Goal: Task Accomplishment & Management: Use online tool/utility

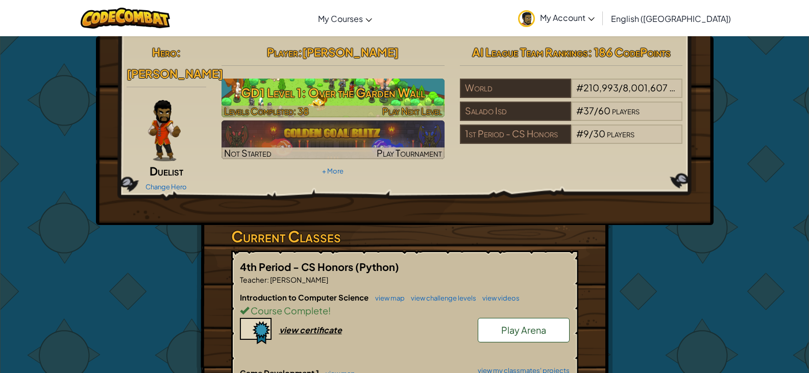
click at [364, 102] on h3 "GD1 Level 1: Over the Garden Wall" at bounding box center [332, 92] width 223 height 23
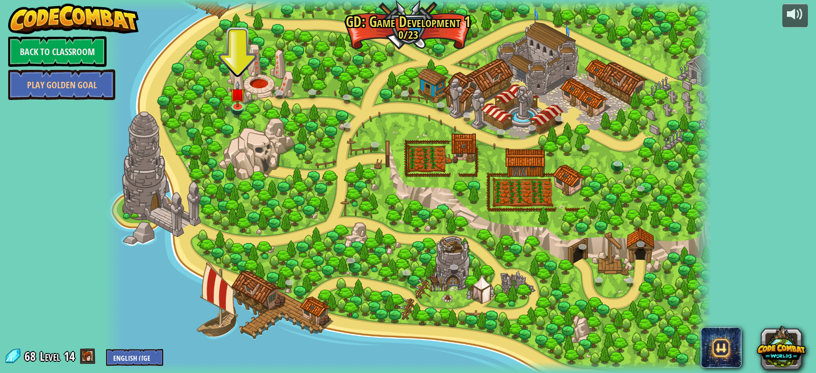
drag, startPoint x: 596, startPoint y: 85, endPoint x: 487, endPoint y: 88, distance: 109.2
click at [487, 88] on div at bounding box center [408, 186] width 607 height 373
click at [234, 102] on img at bounding box center [237, 87] width 15 height 35
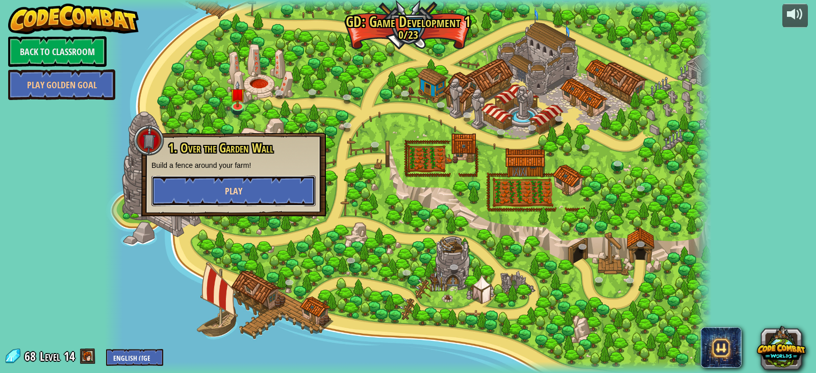
click at [250, 190] on button "Play" at bounding box center [234, 190] width 164 height 31
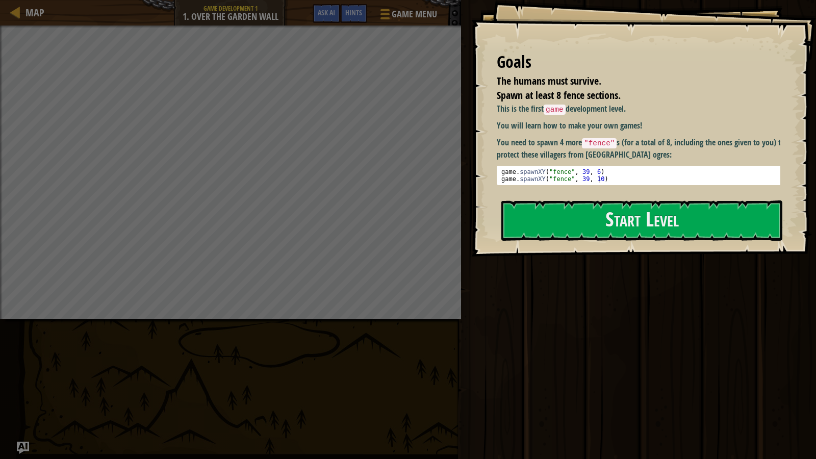
click at [572, 221] on button "Start Level" at bounding box center [641, 220] width 281 height 40
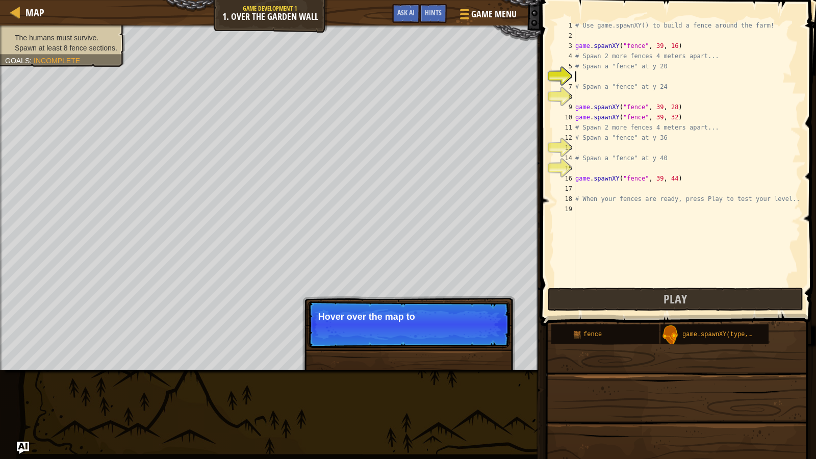
click at [2, 128] on div "The humans must survive. Spawn at least 8 fence sections. Goals : Incomplete" at bounding box center [270, 198] width 541 height 345
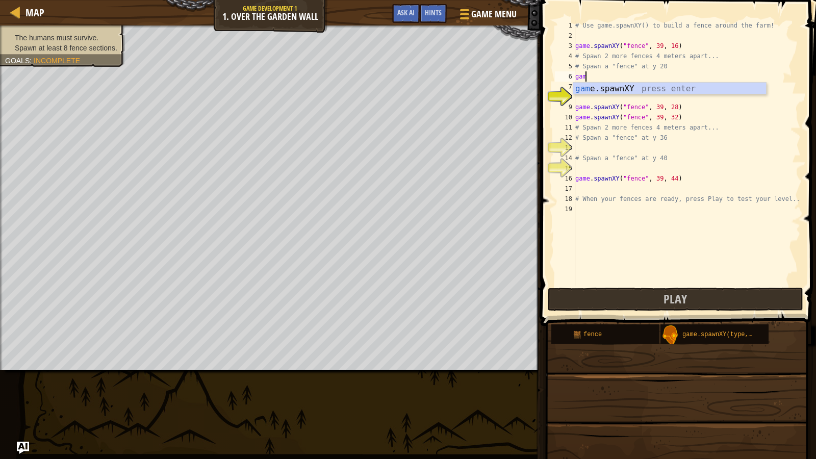
scroll to position [5, 1]
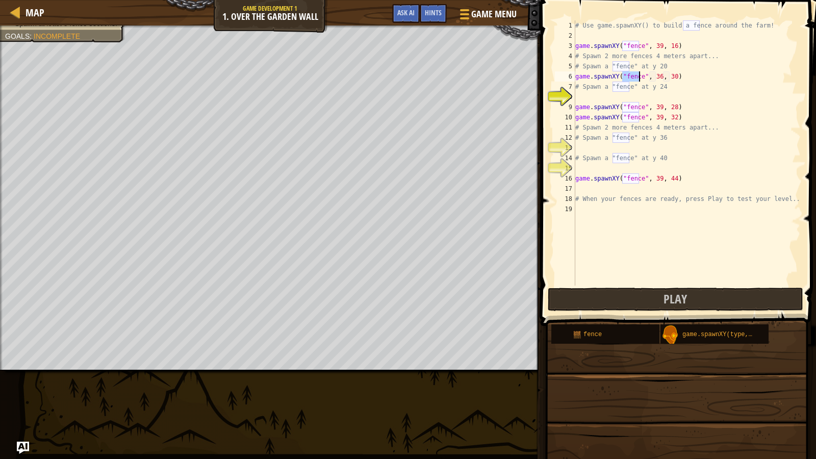
click at [656, 77] on div "# Use game.spawnXY() to build a fence around the farm! game . spawnXY ( "fence"…" at bounding box center [687, 163] width 228 height 286
type textarea "game.spawnXY("fence", 39, 20)"
click at [631, 101] on div "# Use game.spawnXY() to build a fence around the farm! game . spawnXY ( "fence"…" at bounding box center [687, 163] width 228 height 286
type textarea "game.spawnXY("fence", 39, 22)"
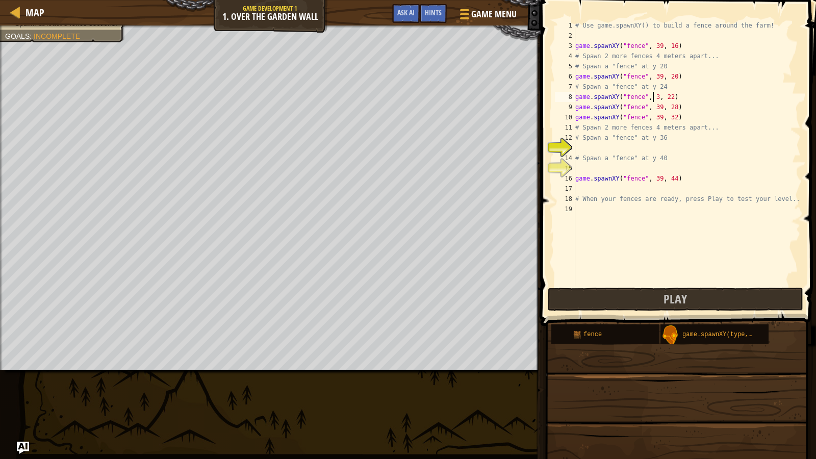
scroll to position [5, 7]
click at [600, 146] on div "# Use game.spawnXY() to build a fence around the farm! game . spawnXY ( "fence"…" at bounding box center [687, 163] width 228 height 286
type textarea "game.spawnXY("fence", 39, 36)"
click at [588, 169] on div "# Use game.spawnXY() to build a fence around the farm! game . spawnXY ( "fence"…" at bounding box center [687, 163] width 228 height 286
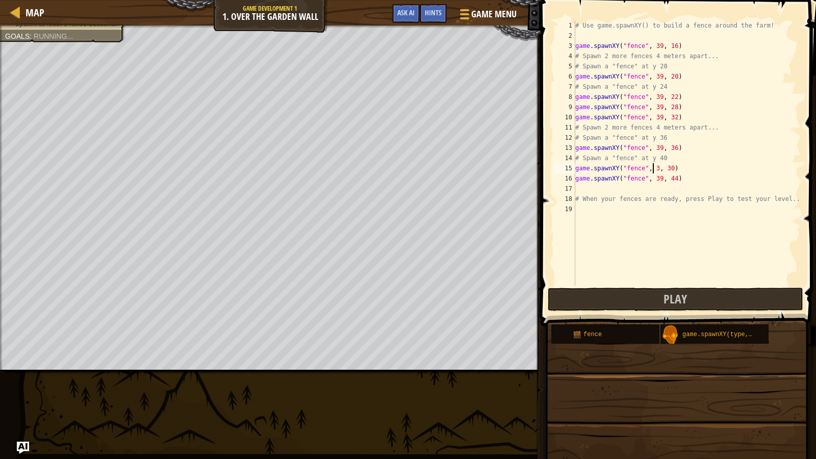
scroll to position [5, 7]
type textarea "game.spawnXY("fence", 39, 40)"
click at [642, 268] on div "# Use game.spawnXY() to build a fence around the farm! game . spawnXY ( "fence"…" at bounding box center [687, 163] width 228 height 286
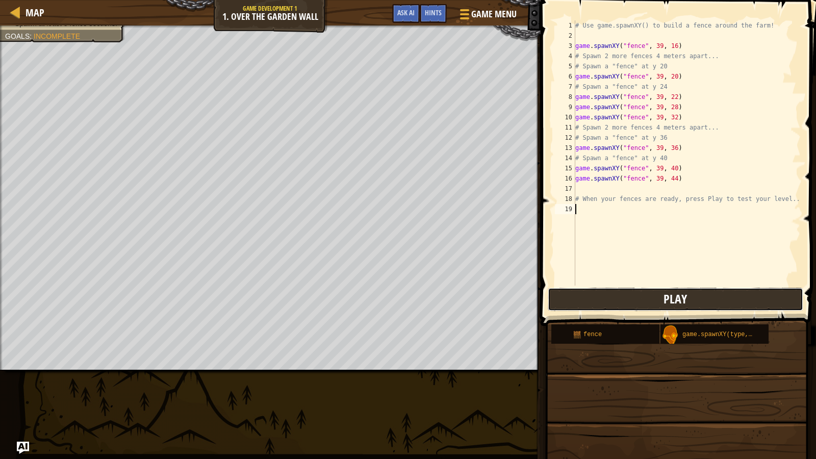
click at [649, 295] on button "Play" at bounding box center [676, 299] width 256 height 23
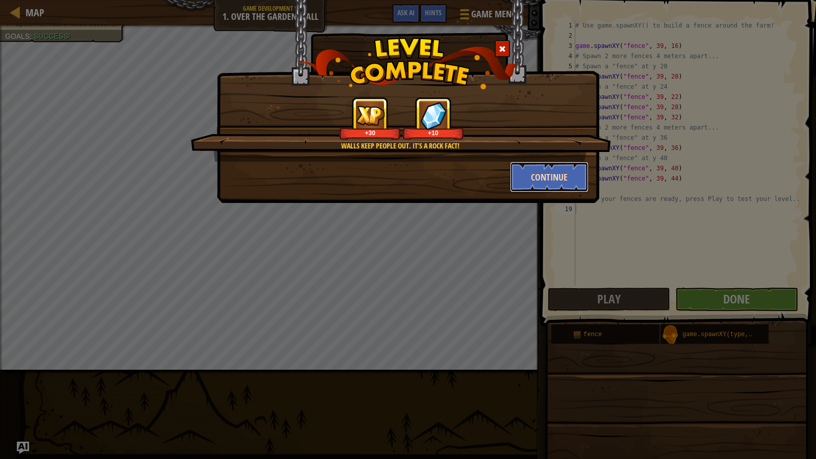
click at [528, 170] on button "Continue" at bounding box center [549, 177] width 79 height 31
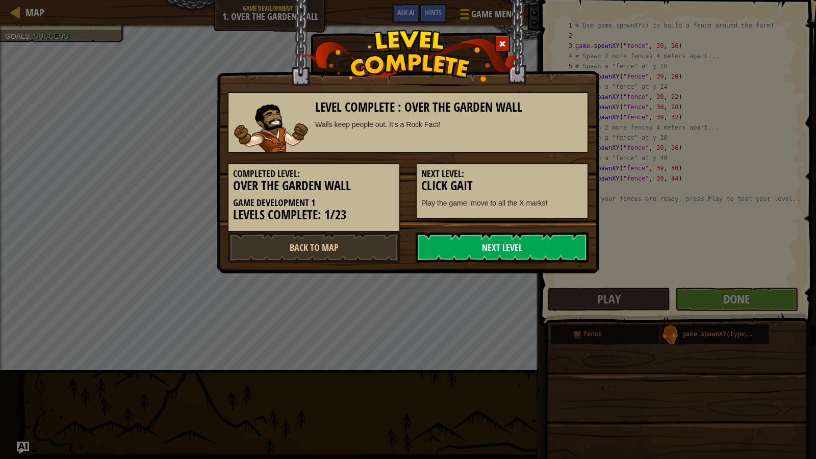
click at [496, 237] on link "Next Level" at bounding box center [502, 247] width 173 height 31
click at [506, 250] on link "Next Level" at bounding box center [502, 247] width 173 height 31
click at [354, 233] on link "Back to Map" at bounding box center [314, 247] width 173 height 31
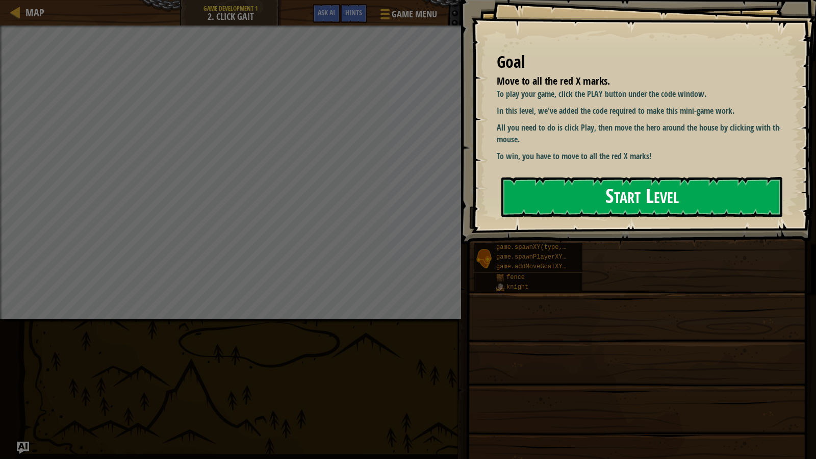
click at [629, 205] on button "Start Level" at bounding box center [641, 197] width 281 height 40
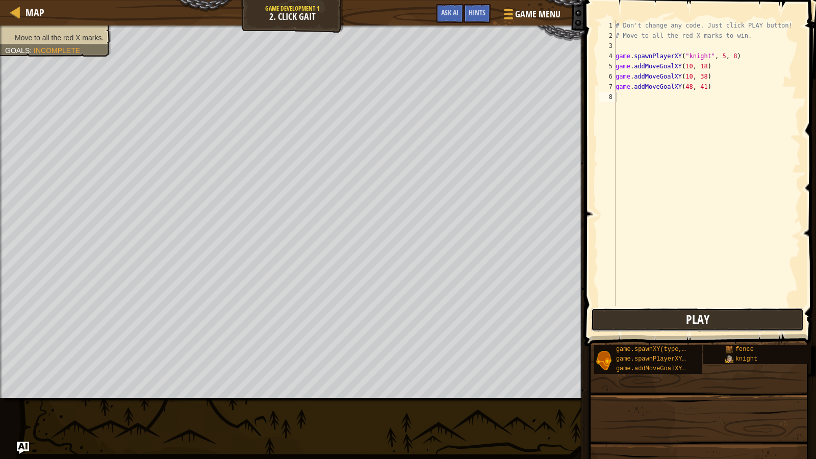
click at [645, 318] on button "Play" at bounding box center [697, 319] width 213 height 23
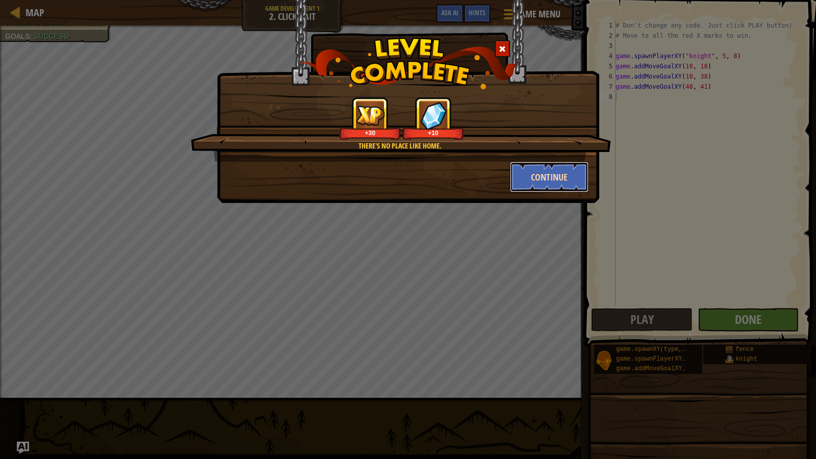
click at [529, 166] on button "Continue" at bounding box center [549, 177] width 79 height 31
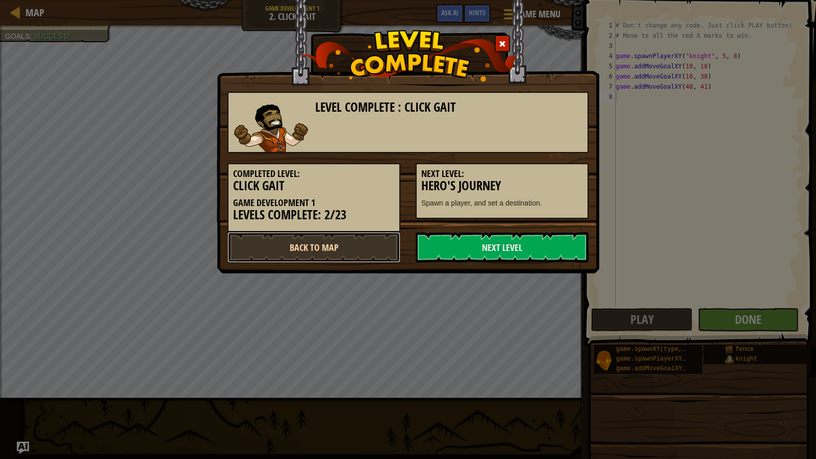
click at [285, 248] on link "Back to Map" at bounding box center [314, 247] width 173 height 31
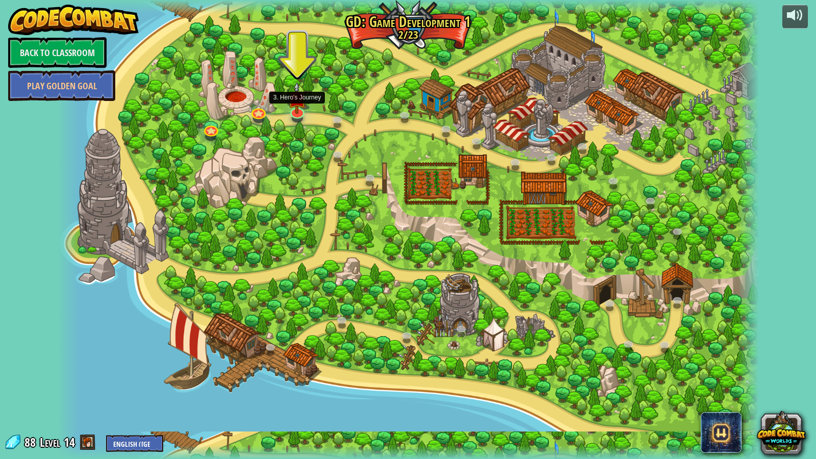
click at [298, 101] on img at bounding box center [297, 98] width 19 height 32
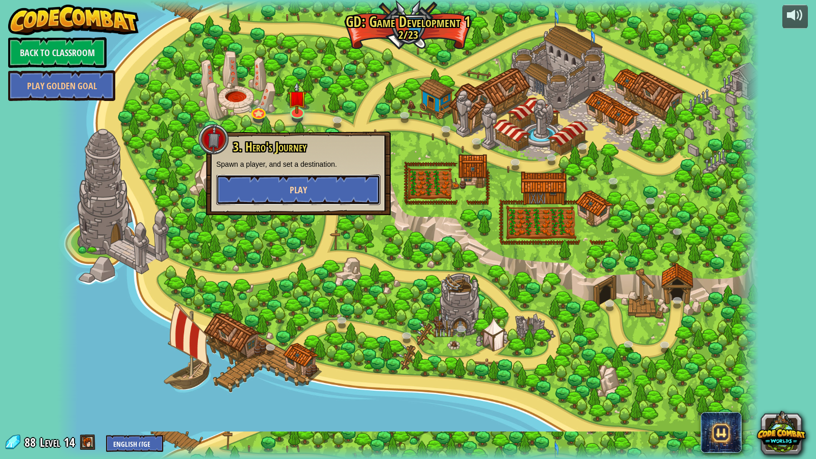
click at [321, 189] on button "Play" at bounding box center [298, 189] width 164 height 31
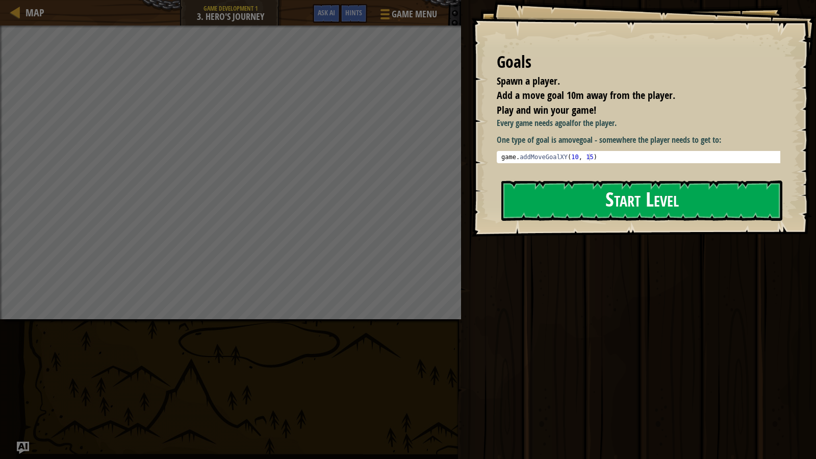
click at [618, 206] on button "Start Level" at bounding box center [641, 201] width 281 height 40
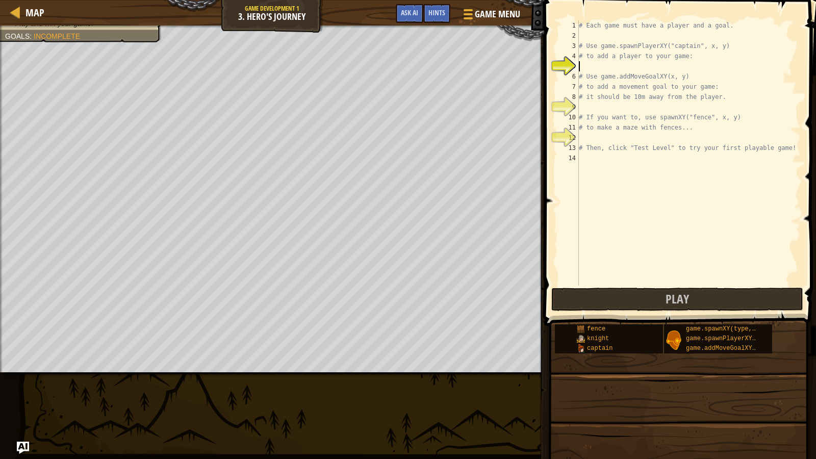
scroll to position [5, 0]
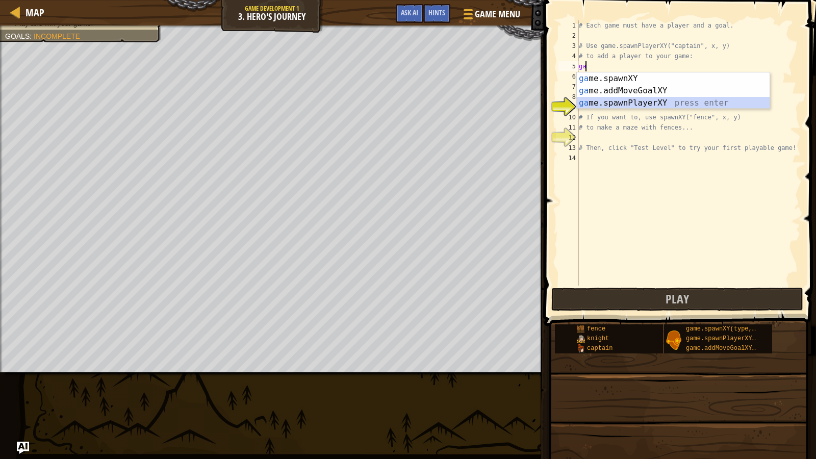
type textarea "player = game.spawnPlayerXY("captain", 36, 30)"
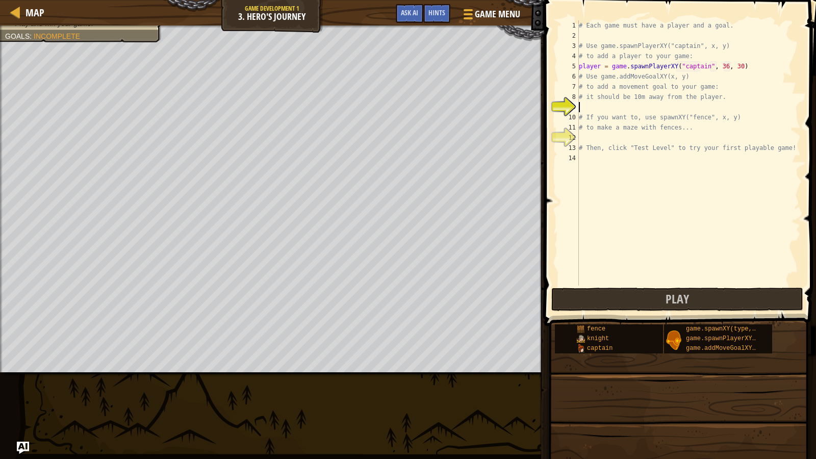
click at [646, 107] on div "# Each game must have a player and a goal. # Use game.spawnPlayerXY("captain", …" at bounding box center [689, 163] width 224 height 286
type textarea "game.addMoveGoalXY(26, 30)"
click at [607, 135] on div "# Each game must have a player and a goal. # Use game.spawnPlayerXY("captain", …" at bounding box center [689, 163] width 224 height 286
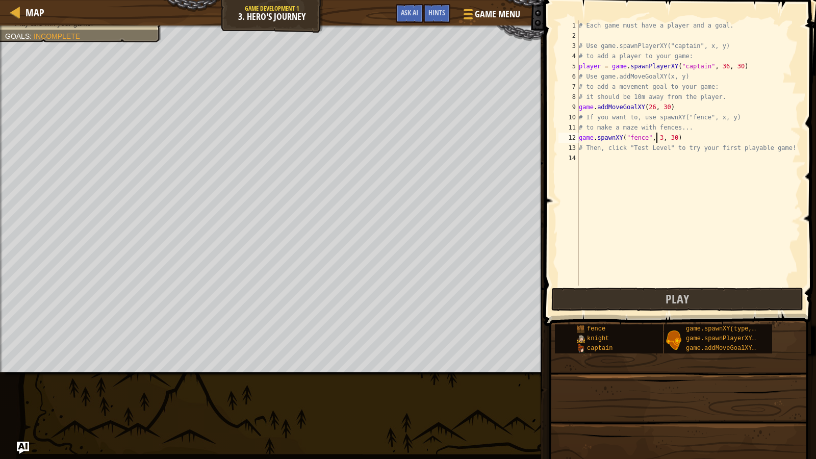
type textarea "game.spawnXY("fence", 30, 30)"
click at [683, 139] on div "# Each game must have a player and a goal. # Use game.spawnPlayerXY("captain", …" at bounding box center [689, 163] width 224 height 286
type textarea "game.spawnXY("fence", 30, 33)"
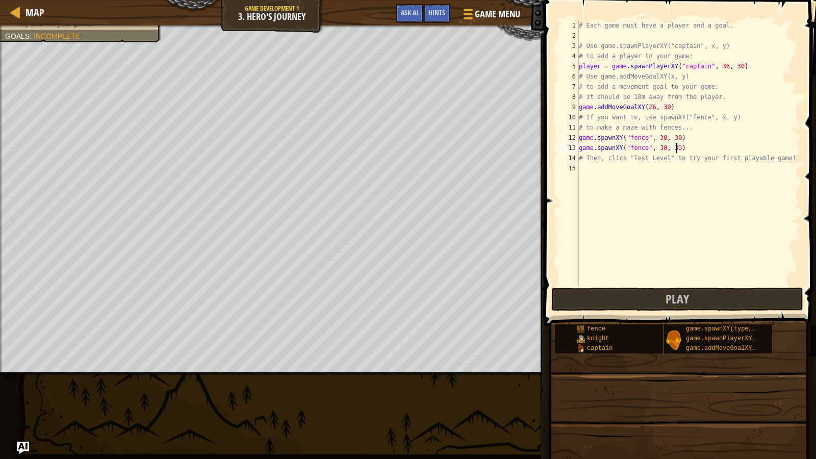
click at [688, 148] on div "# Each game must have a player and a goal. # Use game.spawnPlayerXY("captain", …" at bounding box center [689, 163] width 224 height 286
type textarea "game.spawnXY("fence", 30, 27)"
click at [683, 157] on div "# Each game must have a player and a goal. # Use game.spawnPlayerXY("captain", …" at bounding box center [689, 163] width 224 height 286
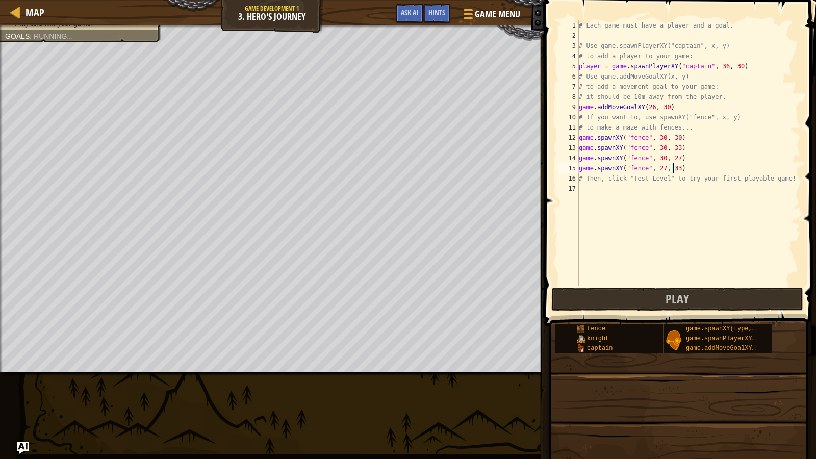
type textarea "game.spawnXY("fence", 27, 33)"
click at [681, 169] on div "# Each game must have a player and a goal. # Use game.spawnPlayerXY("captain", …" at bounding box center [689, 163] width 224 height 286
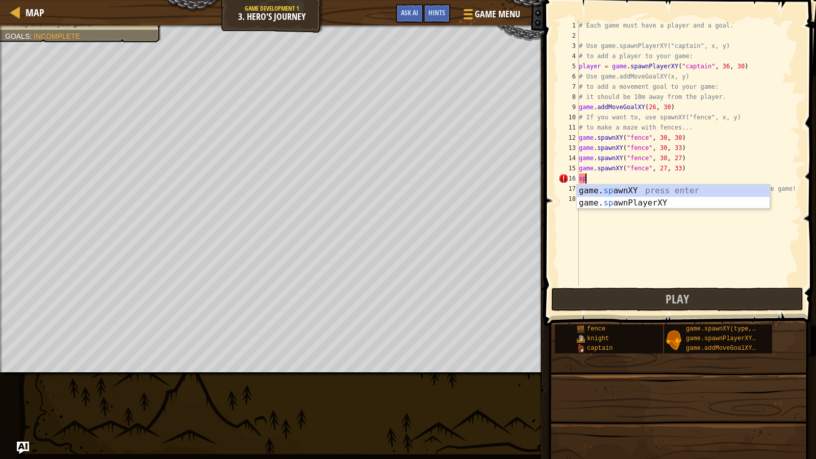
type textarea "s"
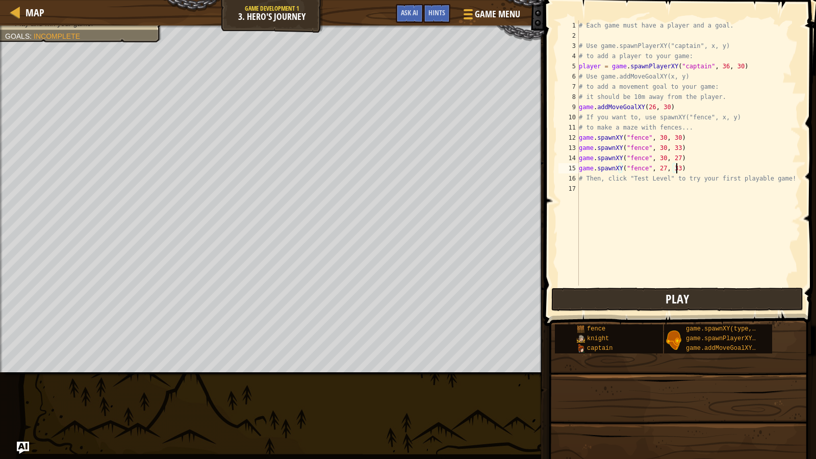
type textarea "game.spawnXY("fence", 27, 33)"
click at [702, 294] on button "Play" at bounding box center [677, 299] width 252 height 23
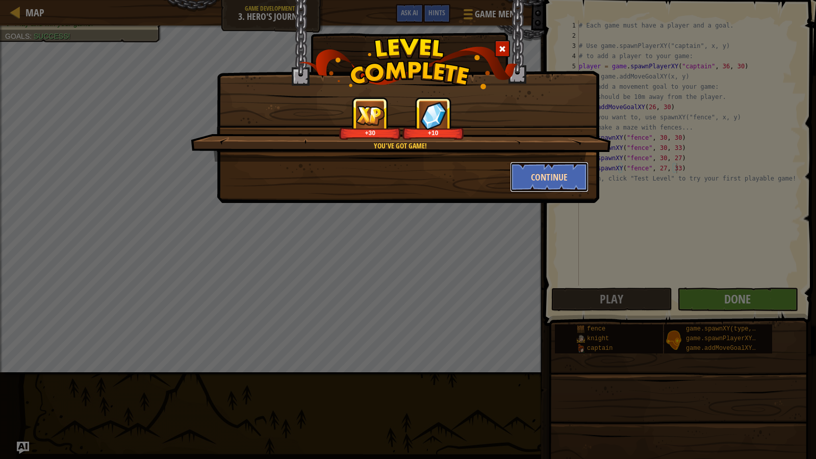
click at [529, 182] on button "Continue" at bounding box center [549, 177] width 79 height 31
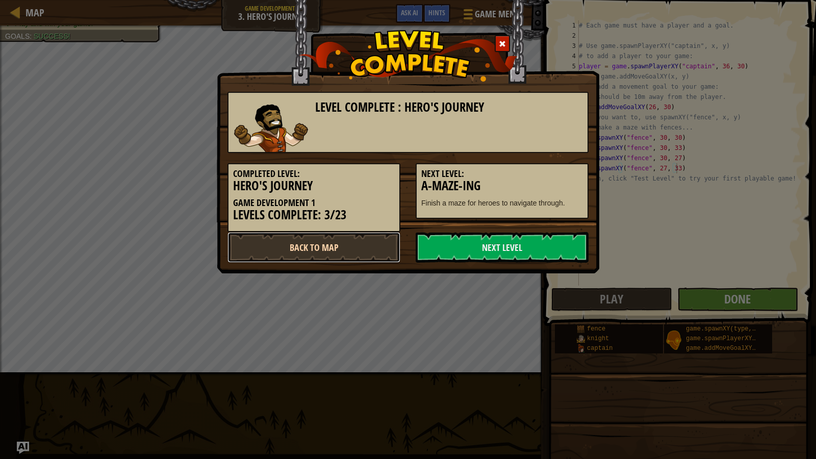
click at [363, 253] on link "Back to Map" at bounding box center [314, 247] width 173 height 31
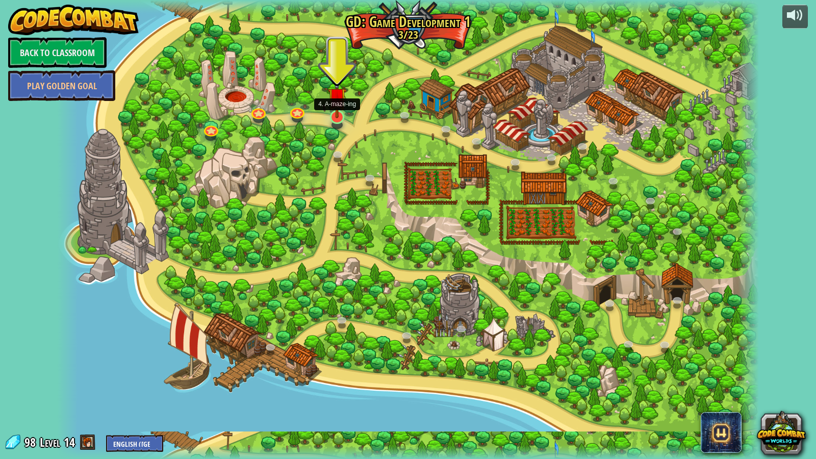
click at [331, 115] on img at bounding box center [337, 97] width 19 height 43
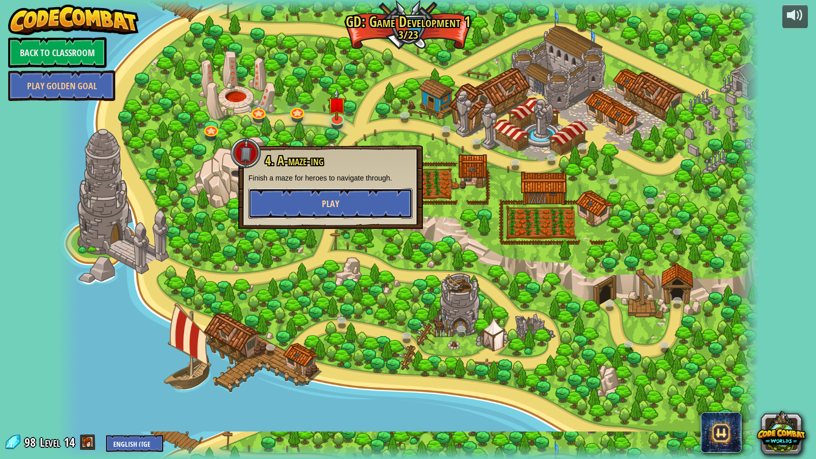
click at [344, 202] on button "Play" at bounding box center [330, 203] width 164 height 31
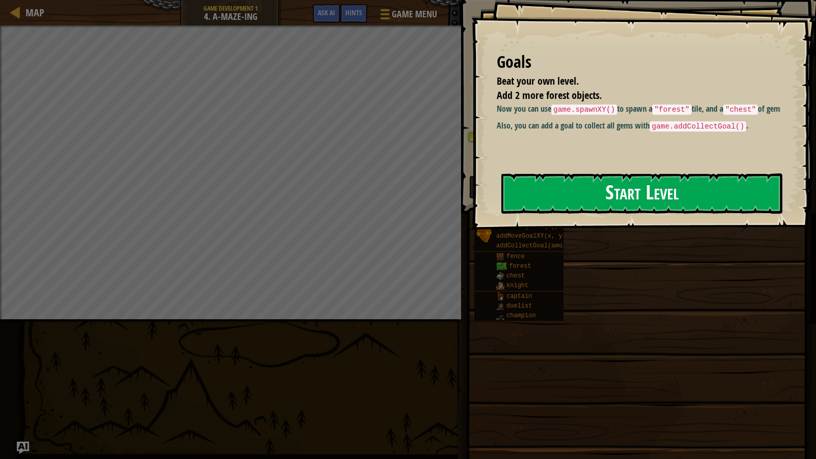
click at [609, 194] on button "Start Level" at bounding box center [641, 193] width 281 height 40
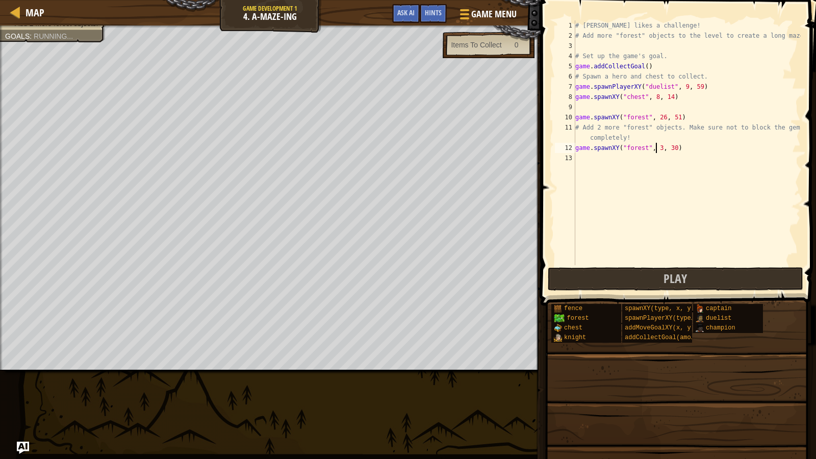
scroll to position [5, 7]
type textarea "game.spawnXY("forest", 34, 23)"
type textarea "game.spawnXY("fence", 75, 41)"
click at [693, 161] on div "# [PERSON_NAME] likes a challenge! # Add more "forest" objects to the level to …" at bounding box center [687, 152] width 228 height 265
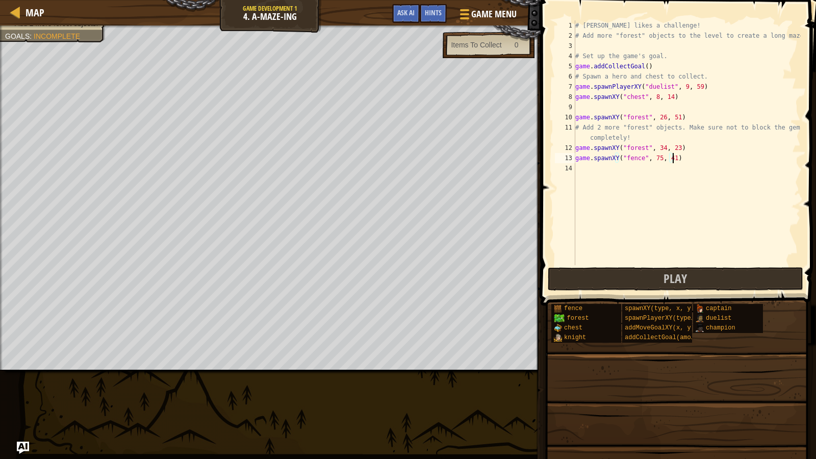
scroll to position [5, 0]
type textarea "f"
type textarea "game.spawnXY("fence", 66, 41)"
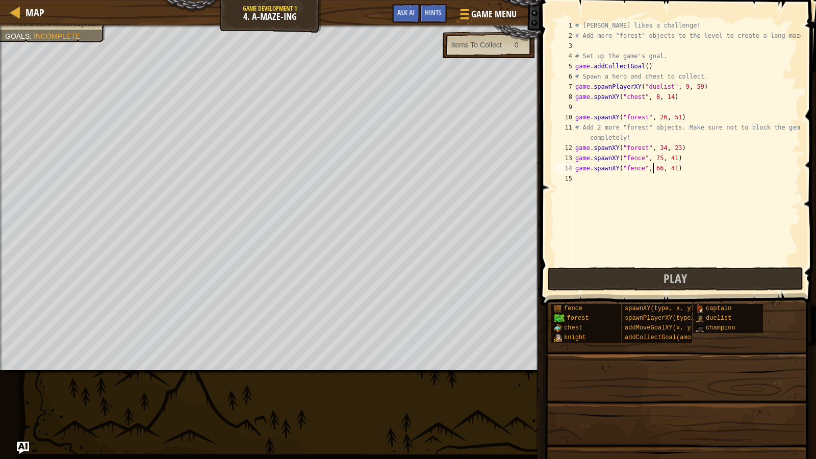
click at [688, 170] on div "# [PERSON_NAME] likes a challenge! # Add more "forest" objects to the level to …" at bounding box center [687, 152] width 228 height 265
type textarea "game.spawnXY("forest", 50, 23)"
click at [610, 190] on div "# [PERSON_NAME] likes a challenge! # Add more "forest" objects to the level to …" at bounding box center [687, 152] width 228 height 265
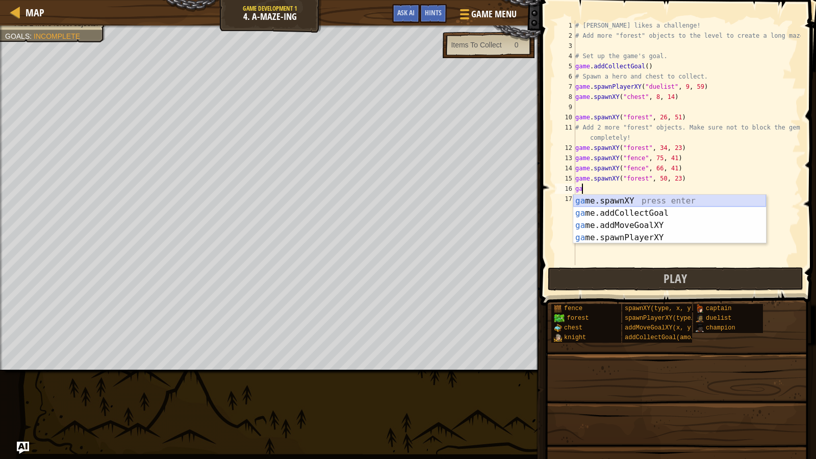
click at [621, 204] on div "ga me.spawnXY press enter ga me.addCollectGoal press enter ga me.addMoveGoalXY …" at bounding box center [669, 231] width 193 height 73
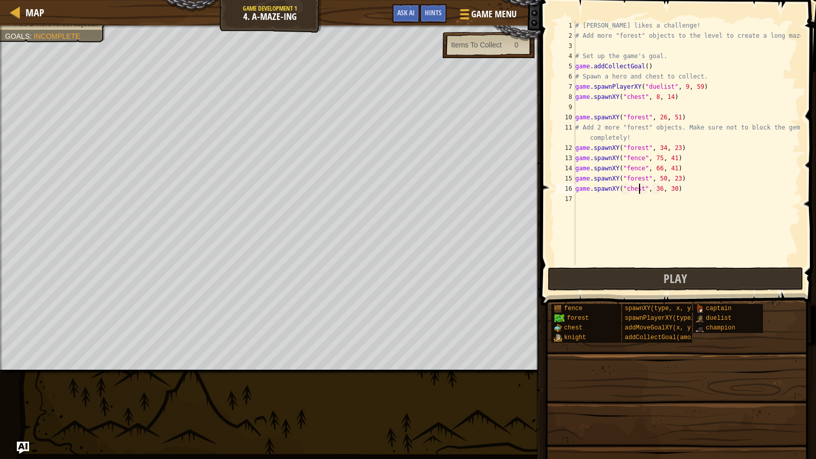
scroll to position [5, 5]
click at [655, 187] on div "# [PERSON_NAME] likes a challenge! # Add more "forest" objects to the level to …" at bounding box center [687, 152] width 228 height 265
type textarea "game.spawnXY("chest", 73, 7)"
click at [640, 286] on button "Play" at bounding box center [676, 278] width 256 height 23
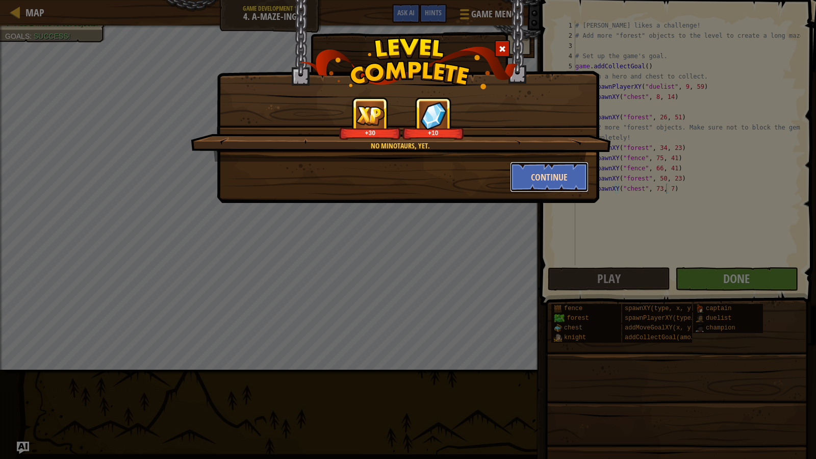
click at [549, 186] on button "Continue" at bounding box center [549, 177] width 79 height 31
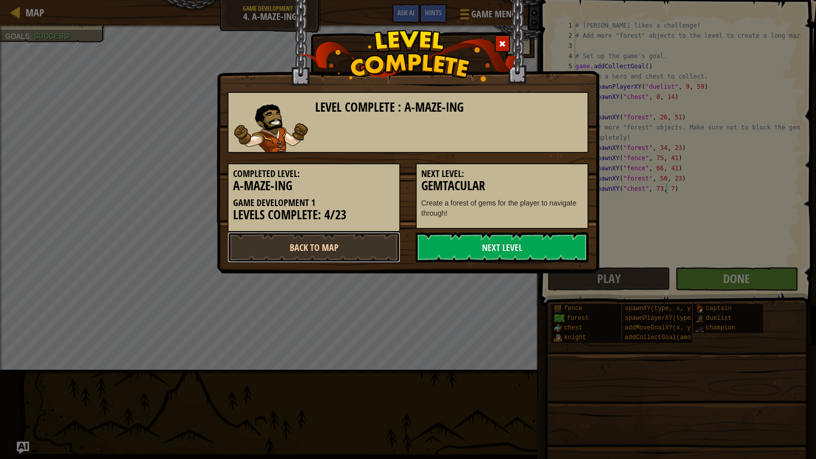
click at [328, 234] on link "Back to Map" at bounding box center [314, 247] width 173 height 31
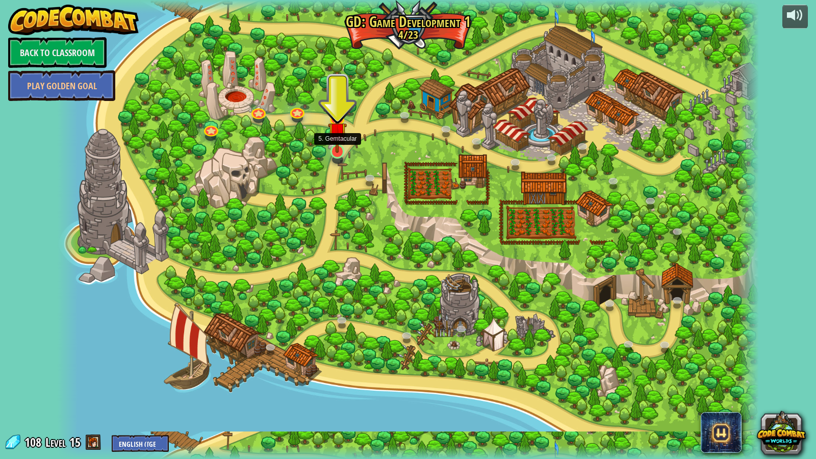
click at [333, 149] on img at bounding box center [337, 131] width 19 height 43
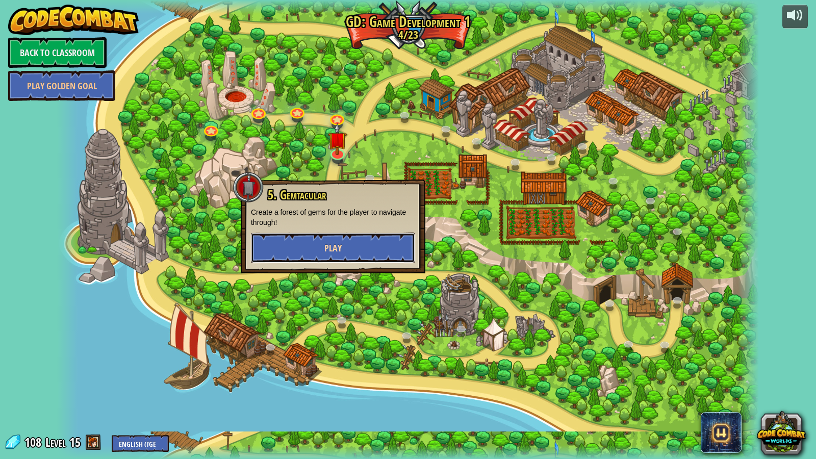
click at [317, 249] on button "Play" at bounding box center [333, 248] width 164 height 31
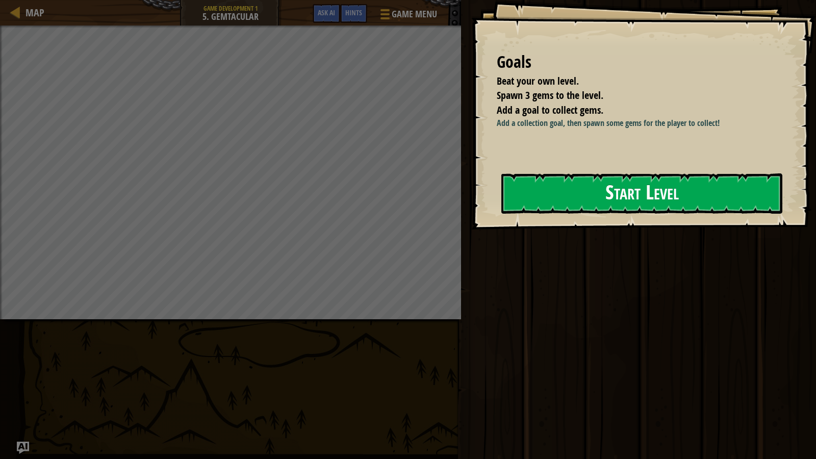
click at [626, 205] on button "Start Level" at bounding box center [641, 193] width 281 height 40
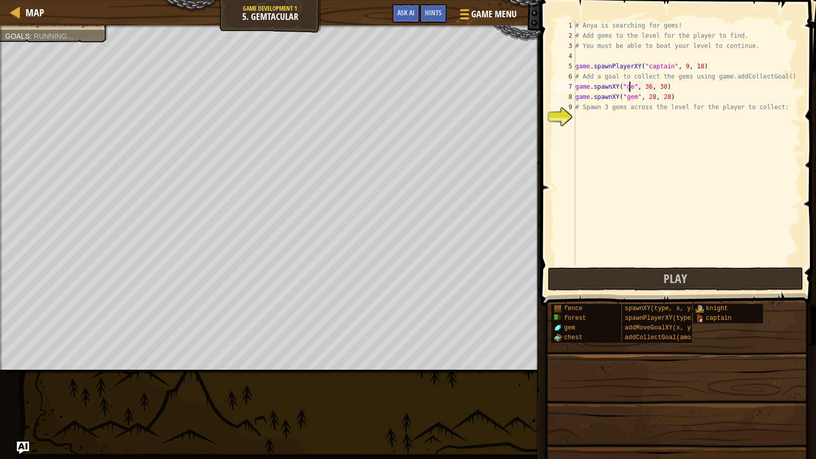
scroll to position [5, 5]
click at [647, 85] on div "# Anya is searching for gems! # Add gems to the level for the player to find. #…" at bounding box center [687, 152] width 228 height 265
click at [782, 75] on div "# Anya is searching for gems! # Add gems to the level for the player to find. #…" at bounding box center [687, 152] width 228 height 265
type textarea "# Add a goal to collect the gems using game.addCollectGoal()"
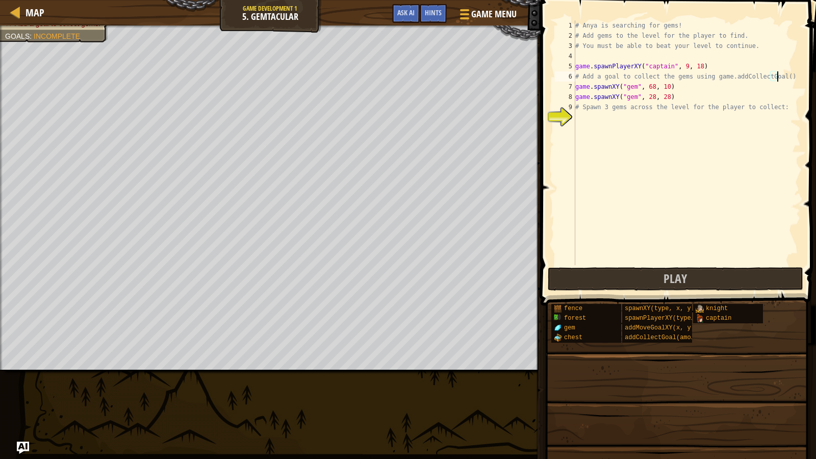
scroll to position [5, 0]
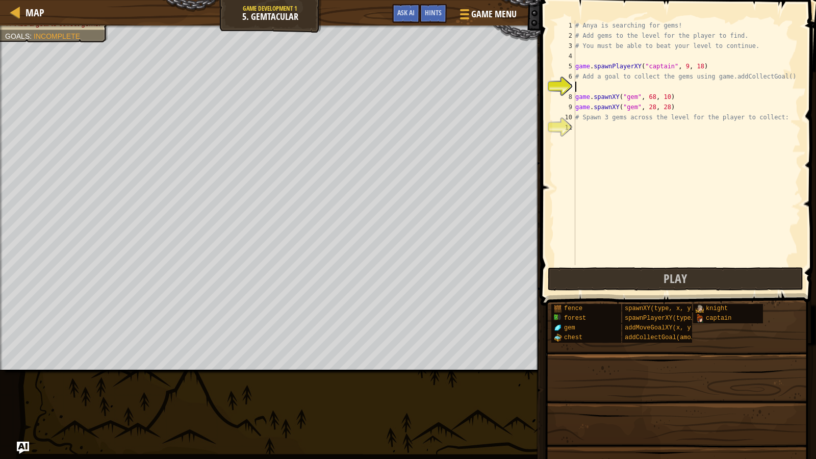
type textarea "ga"
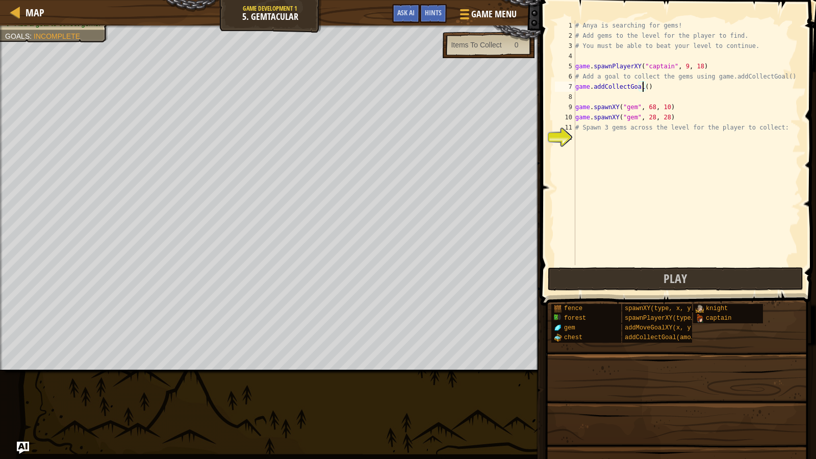
type textarea "game.addCollectGoal(3)"
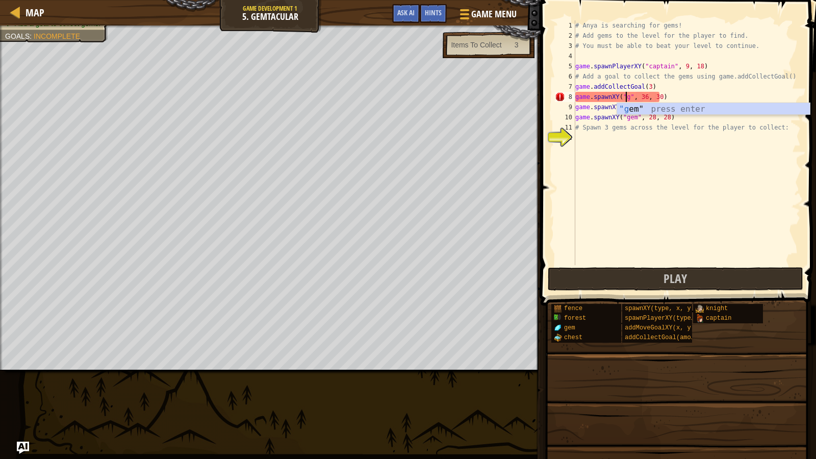
scroll to position [5, 5]
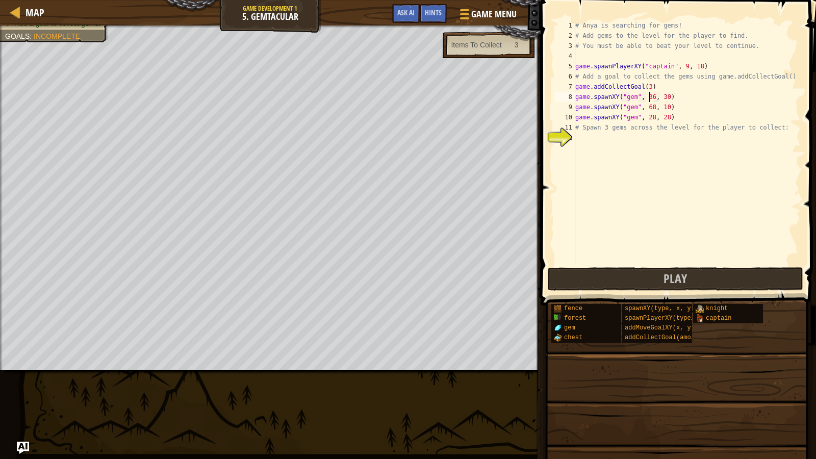
click at [649, 100] on div "# Anya is searching for gems! # Add gems to the level for the player to find. #…" at bounding box center [687, 152] width 228 height 265
type textarea "game.spawnXY("gem", 9, 57)"
click at [586, 136] on div "# Anya is searching for gems! # Add gems to the level for the player to find. #…" at bounding box center [687, 152] width 228 height 265
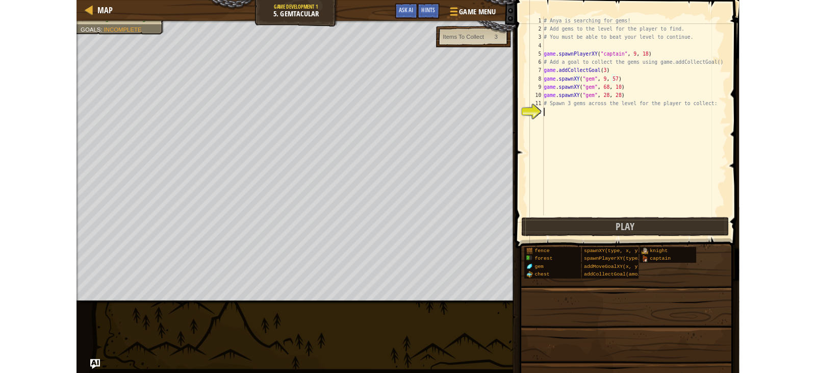
scroll to position [5, 0]
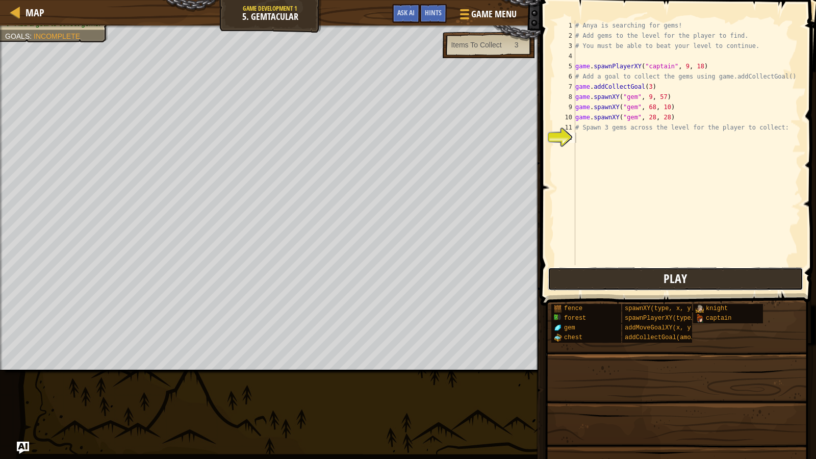
click at [643, 281] on button "Play" at bounding box center [676, 278] width 256 height 23
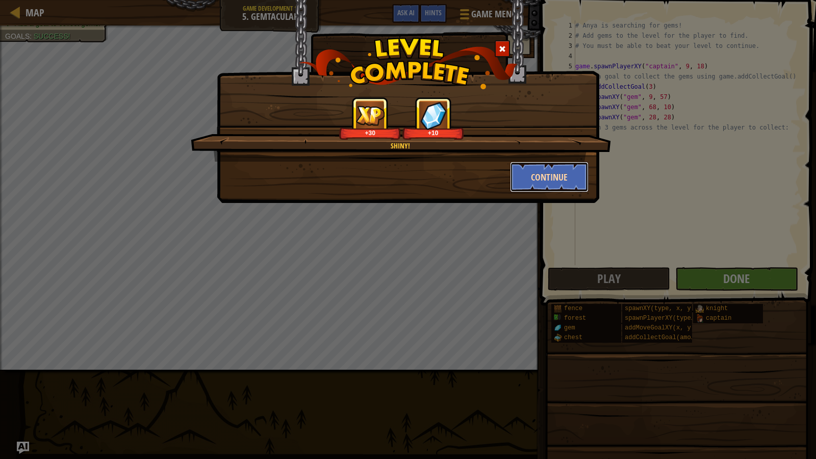
click at [545, 169] on button "Continue" at bounding box center [549, 177] width 79 height 31
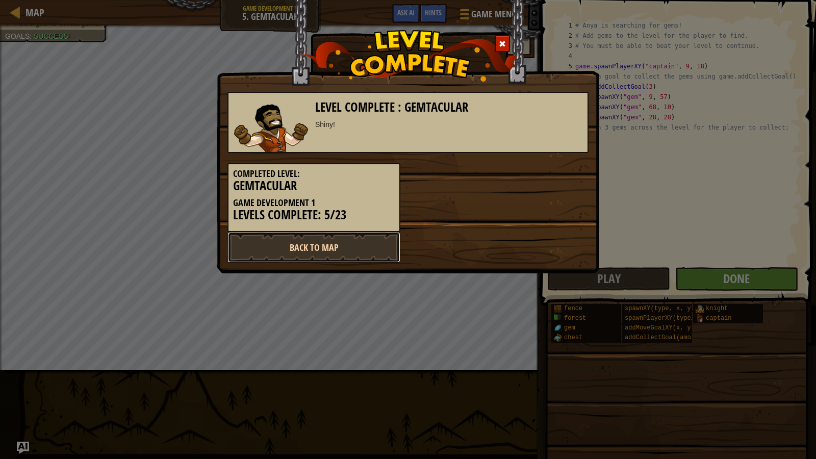
click at [316, 249] on link "Back to Map" at bounding box center [314, 247] width 173 height 31
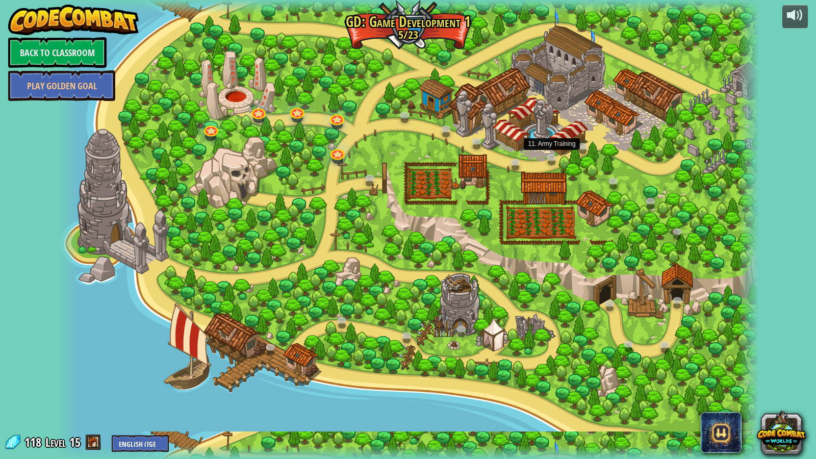
drag, startPoint x: 561, startPoint y: 160, endPoint x: 444, endPoint y: 61, distance: 153.4
click at [476, 76] on div at bounding box center [408, 229] width 702 height 459
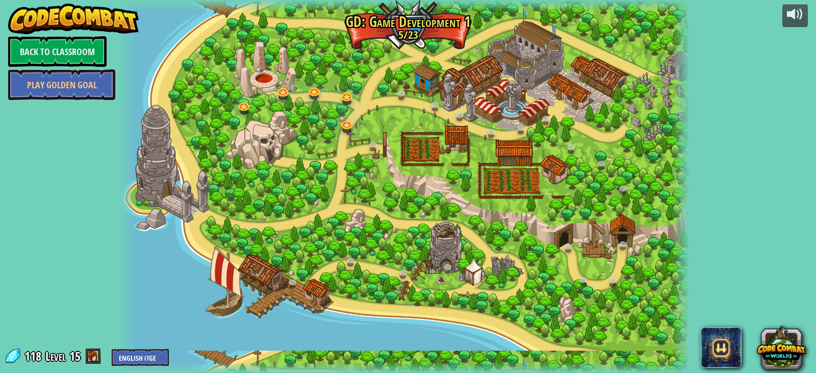
click at [46, 361] on span "Level" at bounding box center [55, 356] width 20 height 17
click at [98, 357] on span at bounding box center [93, 355] width 15 height 15
